Goal: Check status

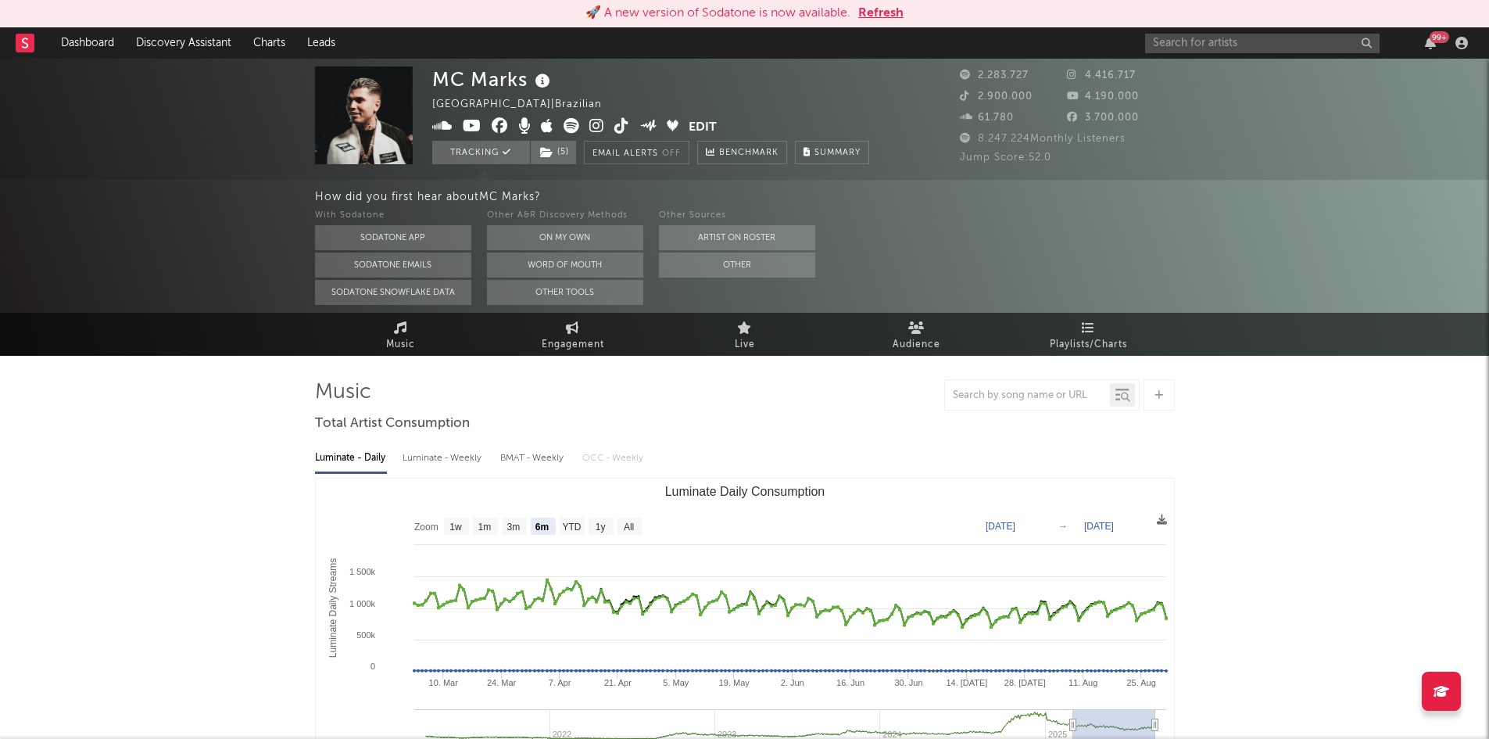
select select "6m"
click at [886, 10] on button "Refresh" at bounding box center [880, 13] width 45 height 19
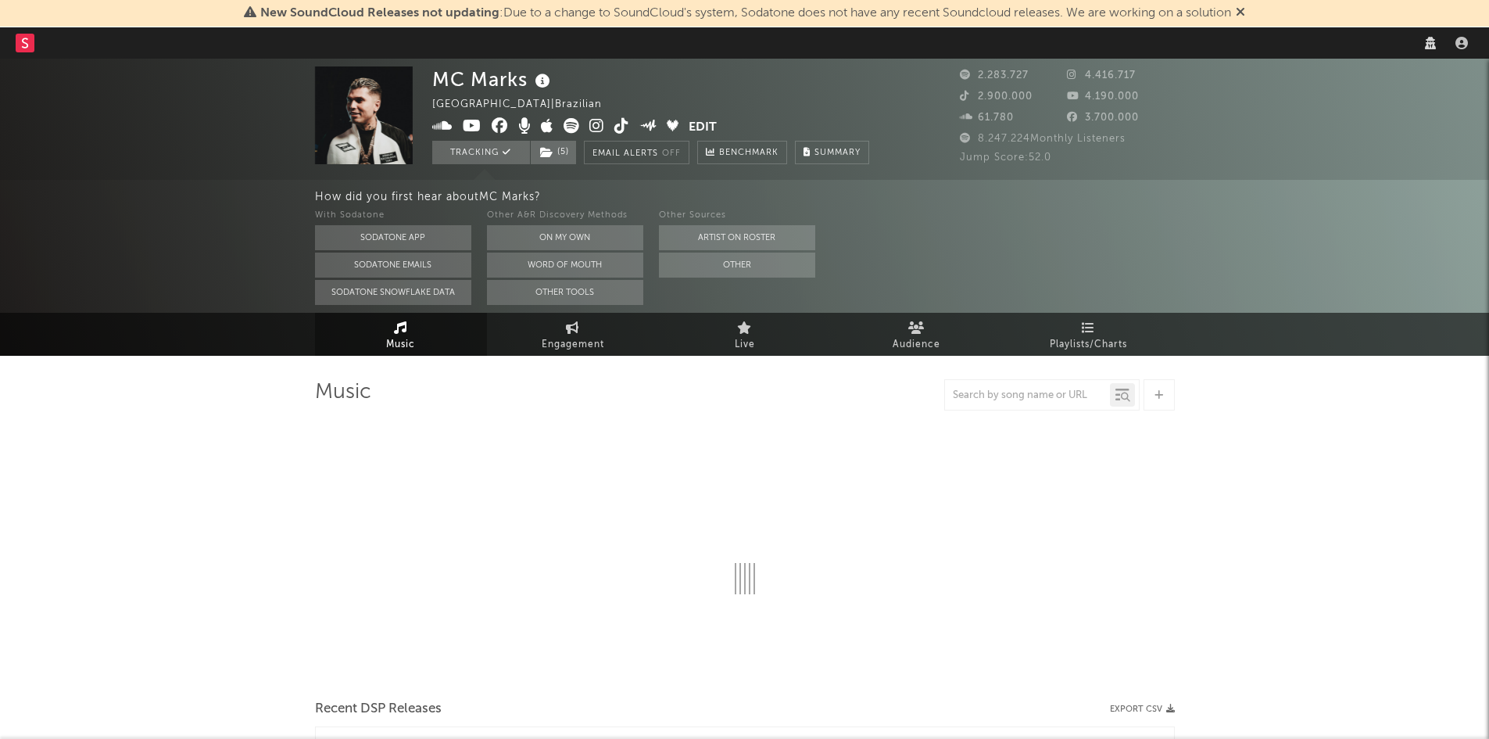
click at [1246, 17] on icon at bounding box center [1240, 11] width 9 height 13
